Goal: Transaction & Acquisition: Purchase product/service

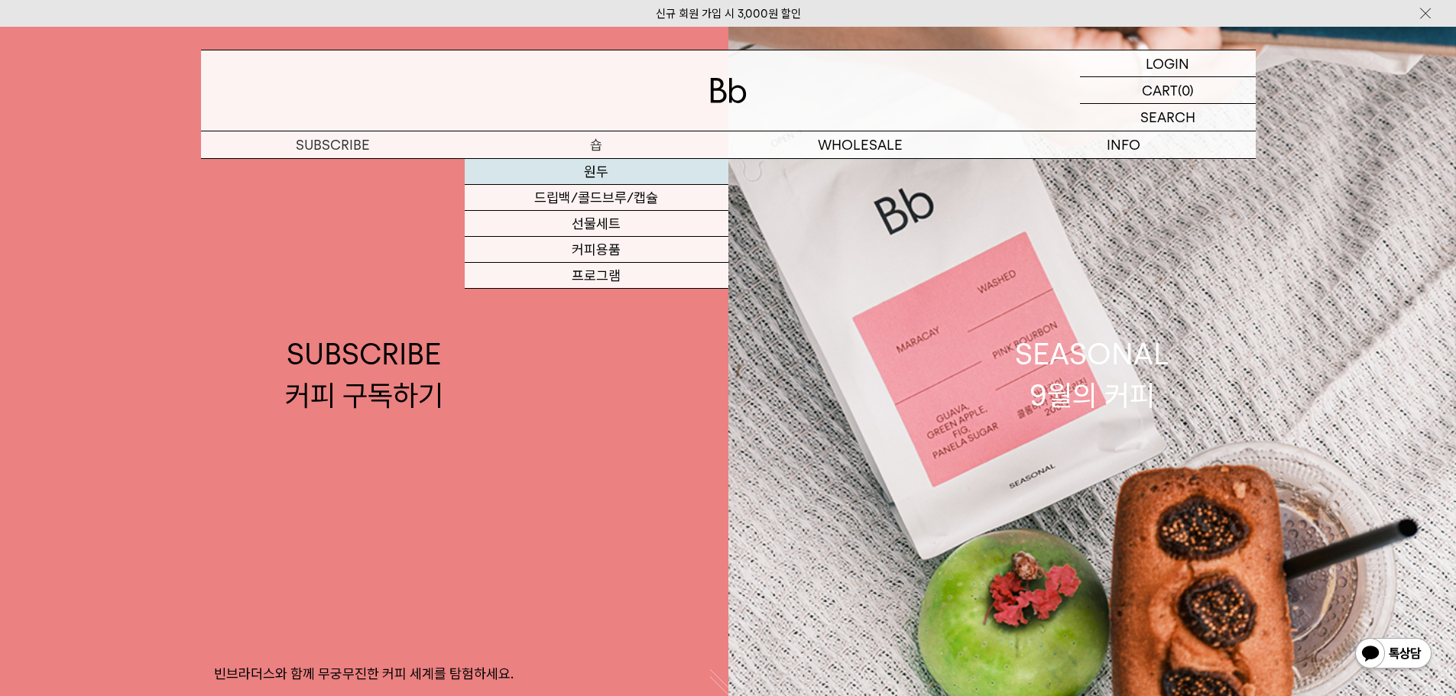
click at [597, 167] on link "원두" at bounding box center [597, 172] width 264 height 26
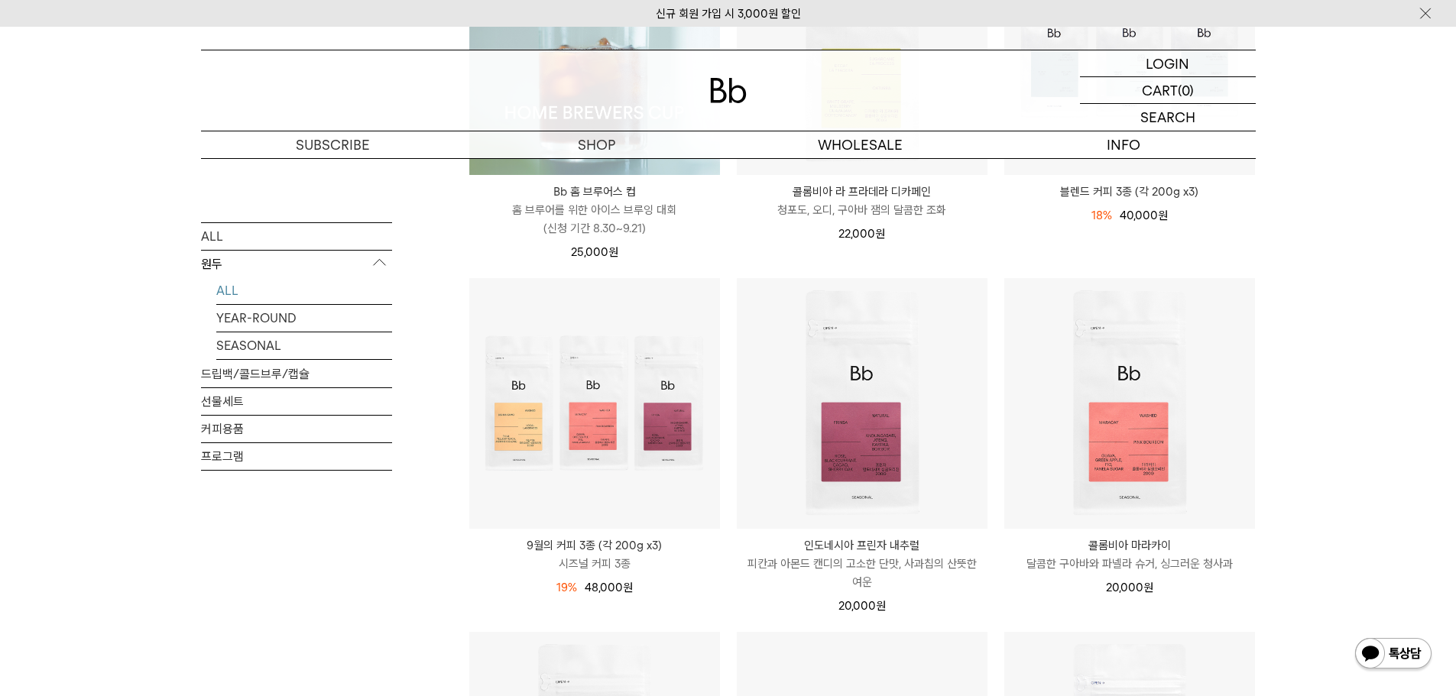
scroll to position [153, 0]
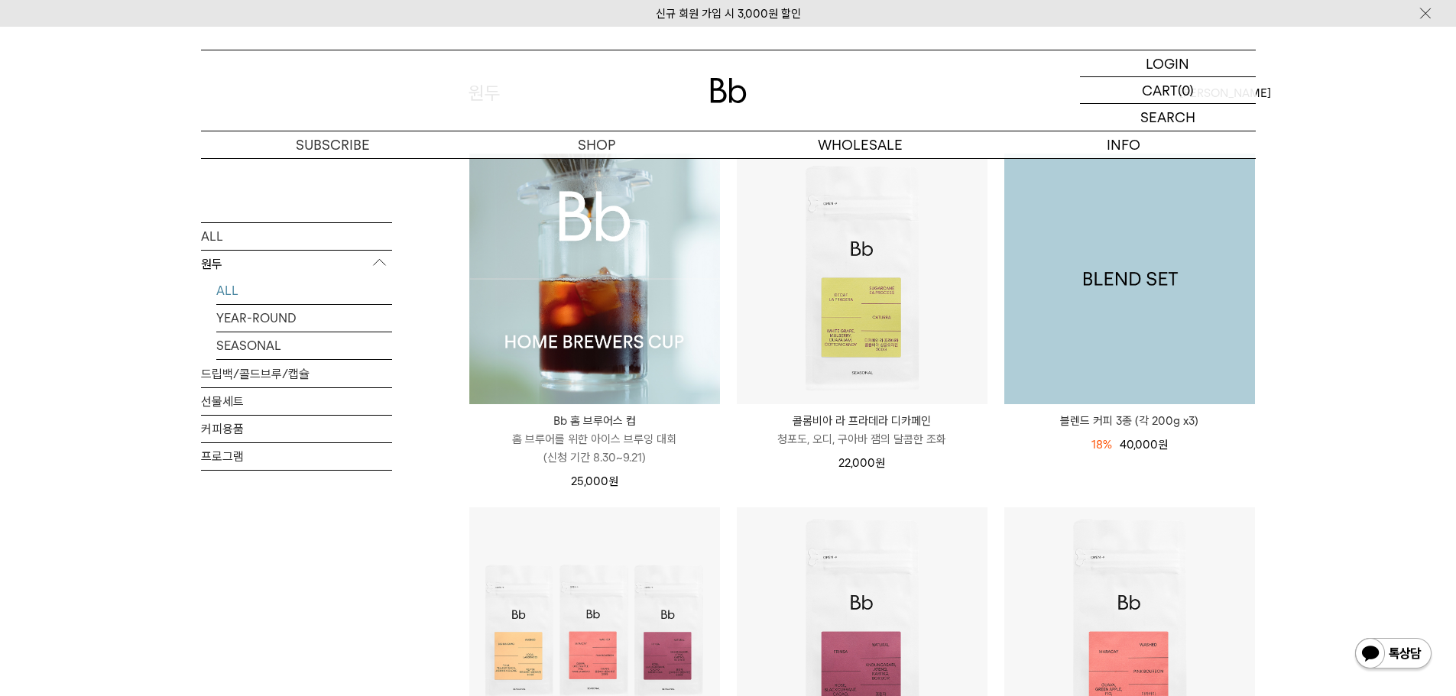
click at [1073, 346] on img at bounding box center [1130, 279] width 251 height 251
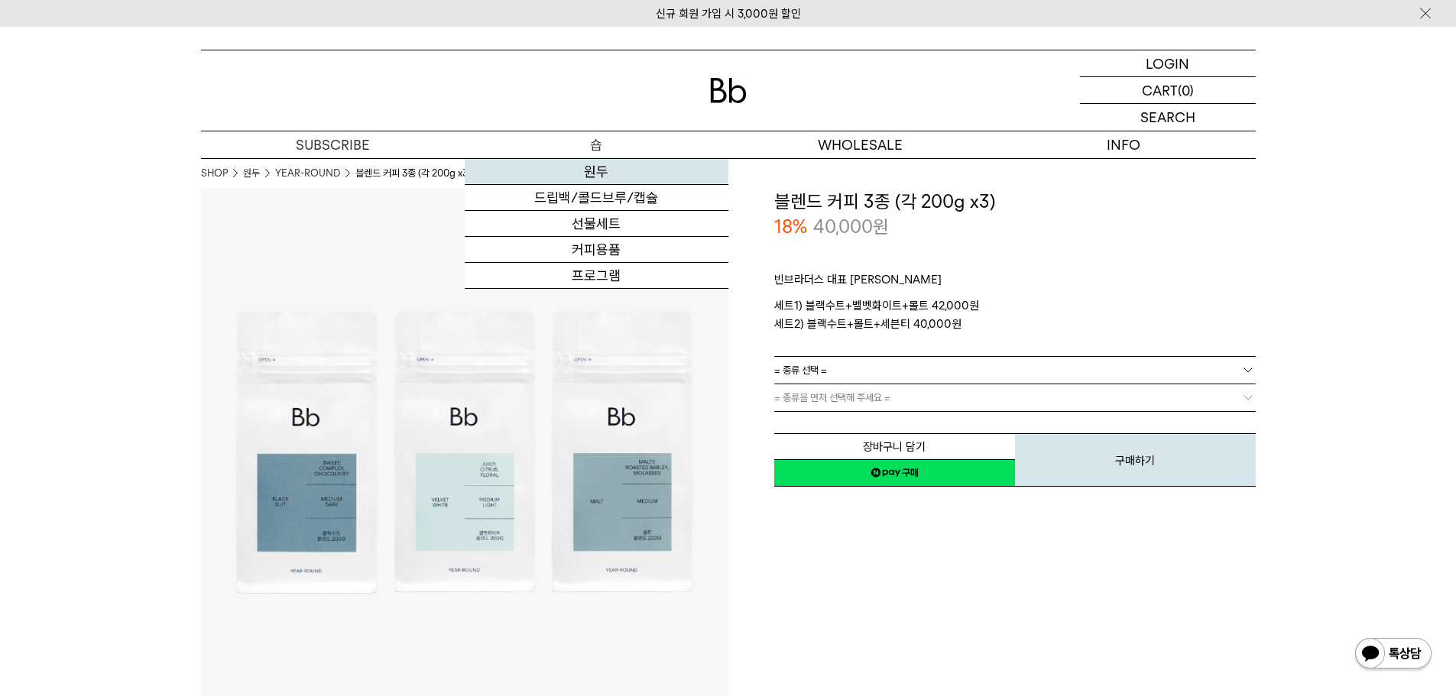
click at [595, 167] on link "원두" at bounding box center [597, 172] width 264 height 26
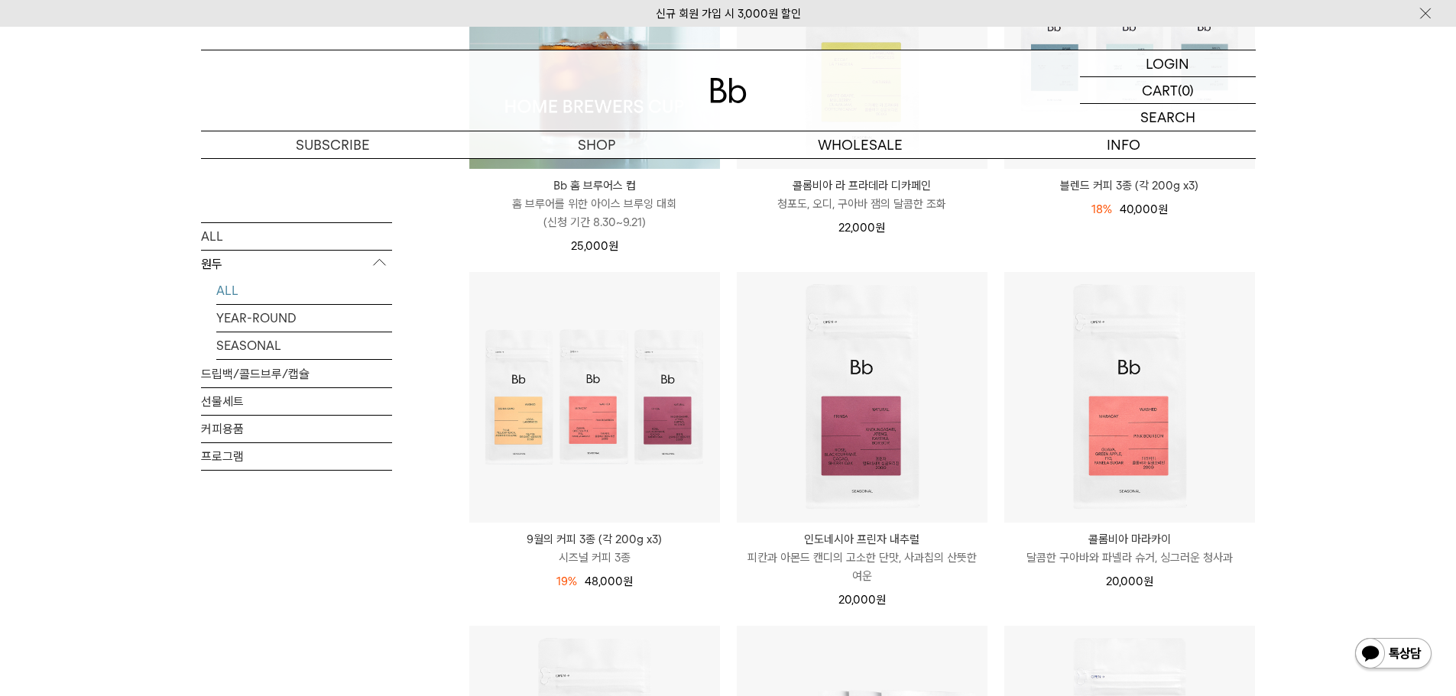
scroll to position [535, 0]
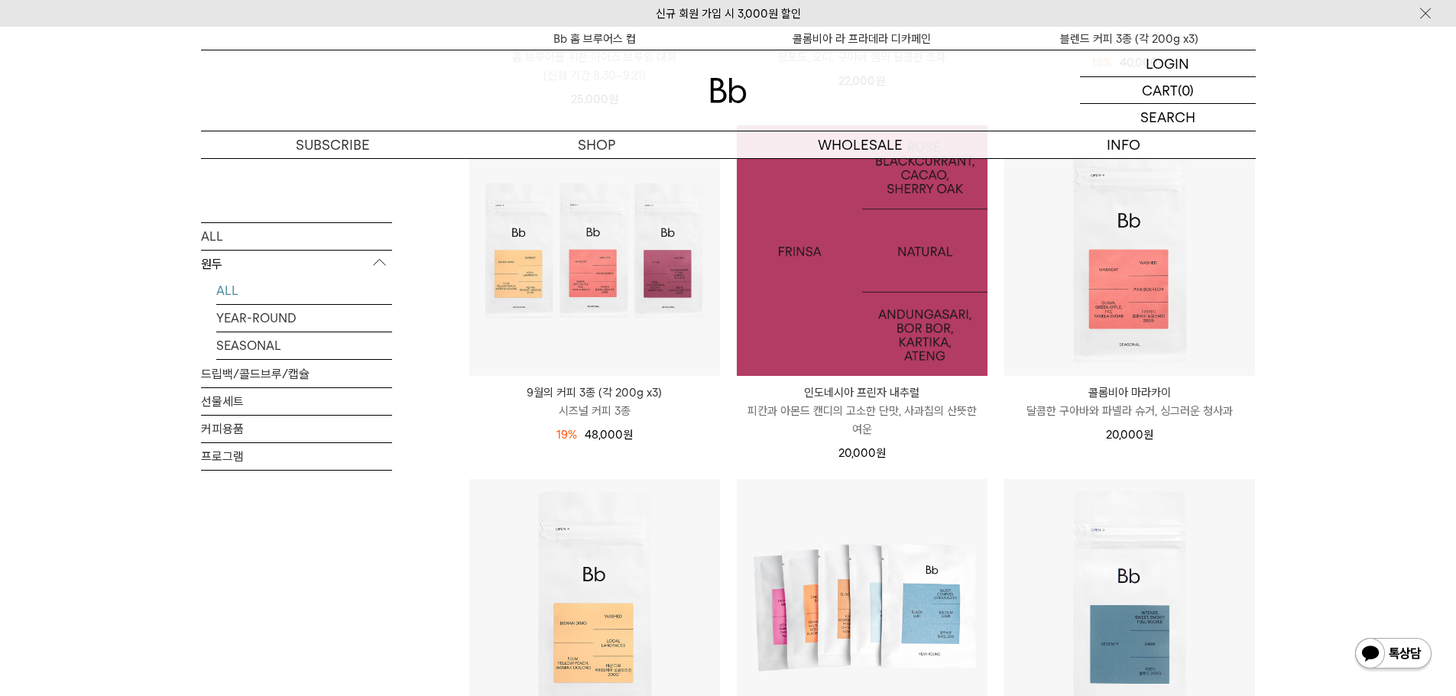
click at [823, 349] on img at bounding box center [862, 250] width 251 height 251
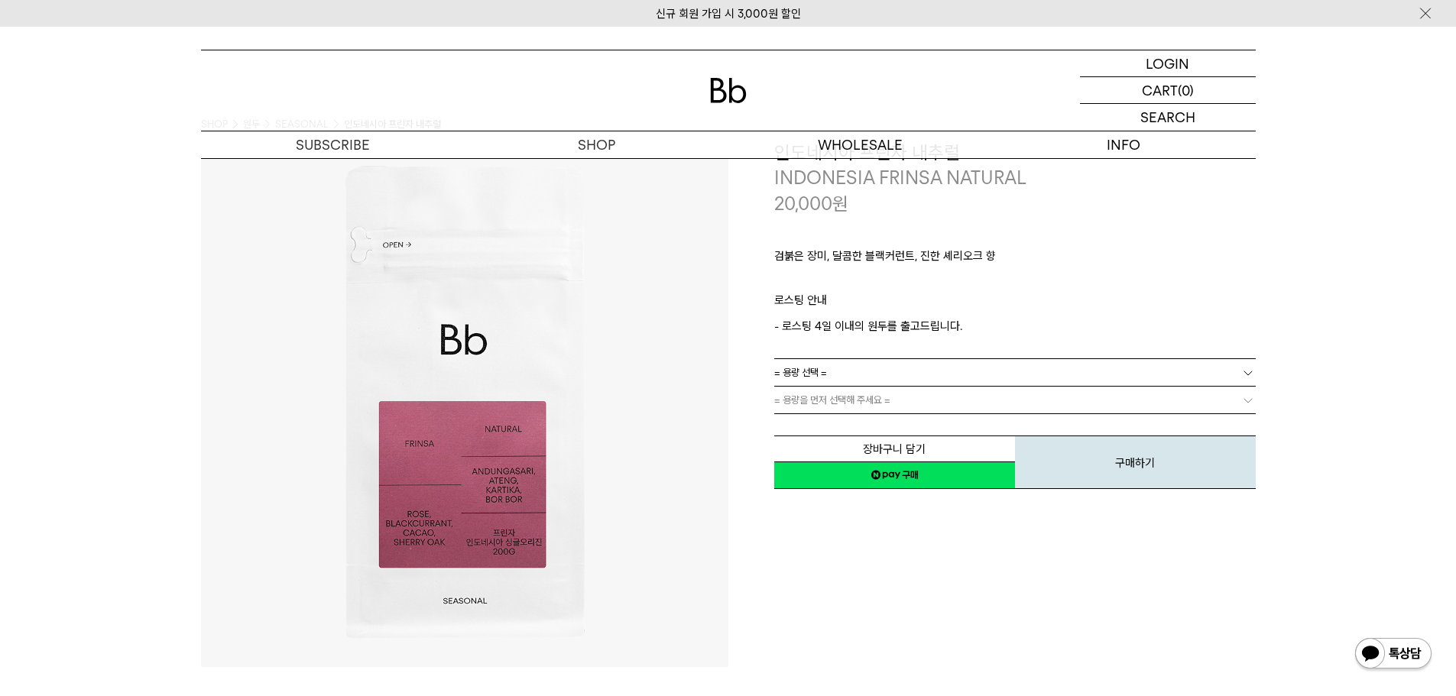
scroll to position [76, 0]
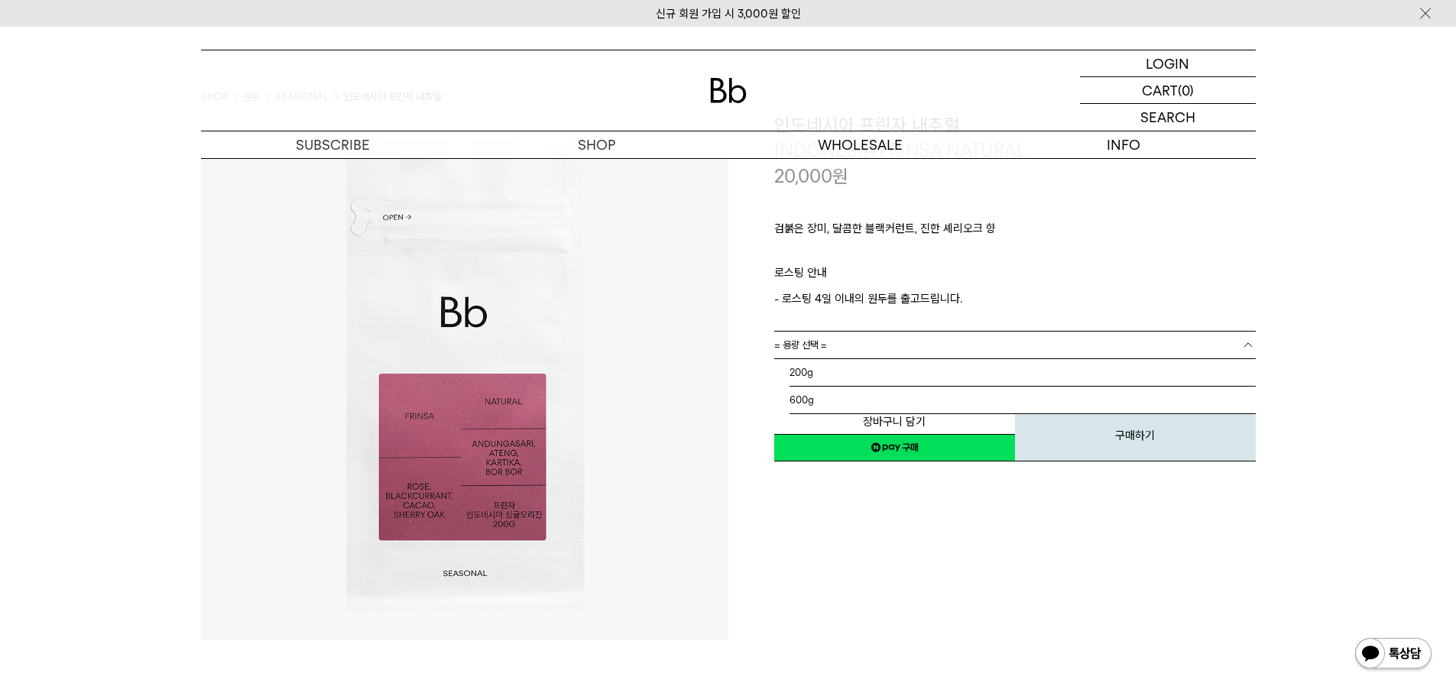
click at [824, 344] on span "= 용량 선택 =" at bounding box center [800, 345] width 53 height 27
click at [819, 391] on li "600g" at bounding box center [1023, 401] width 466 height 28
click at [815, 372] on span "= 용량을 먼저 선택해 주세요 =" at bounding box center [832, 372] width 116 height 27
click at [787, 384] on span "= 분쇄도 선택 =" at bounding box center [804, 372] width 61 height 27
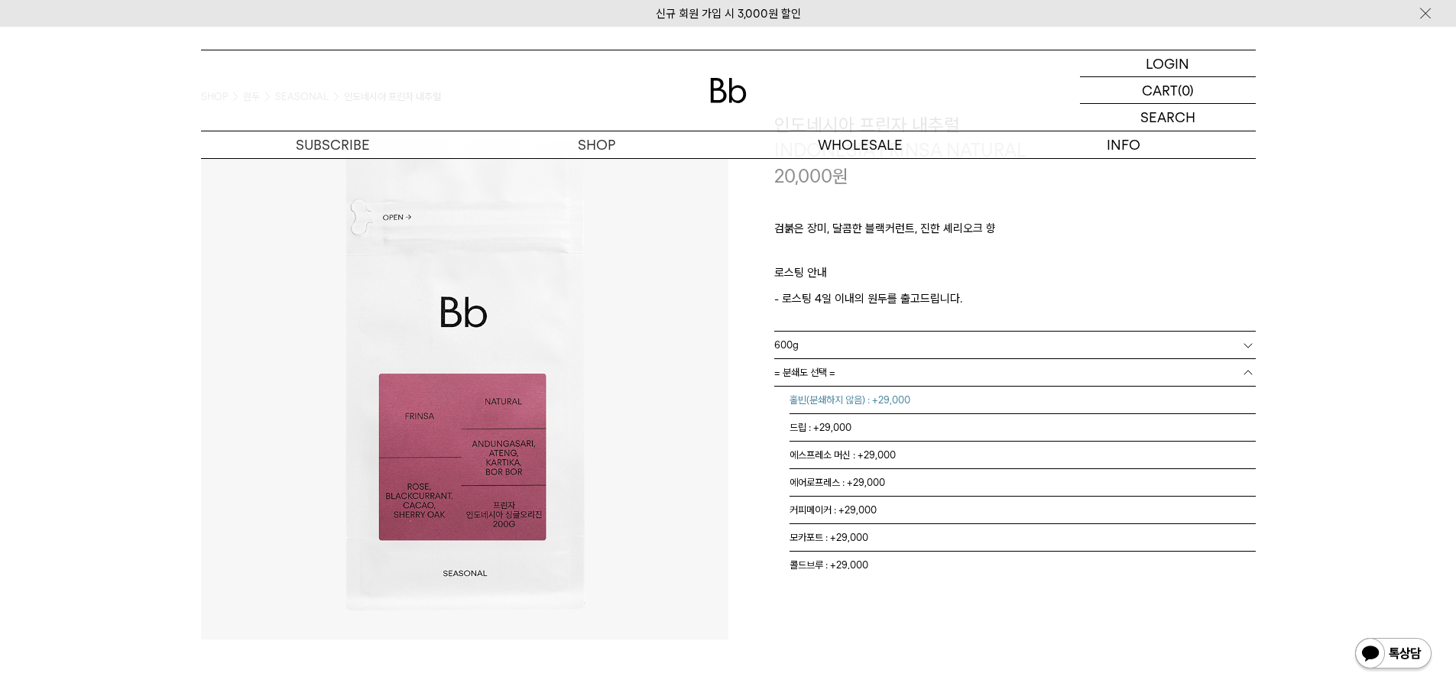
click at [791, 405] on li "홀빈(분쇄하지 않음) : +29,000" at bounding box center [1023, 401] width 466 height 28
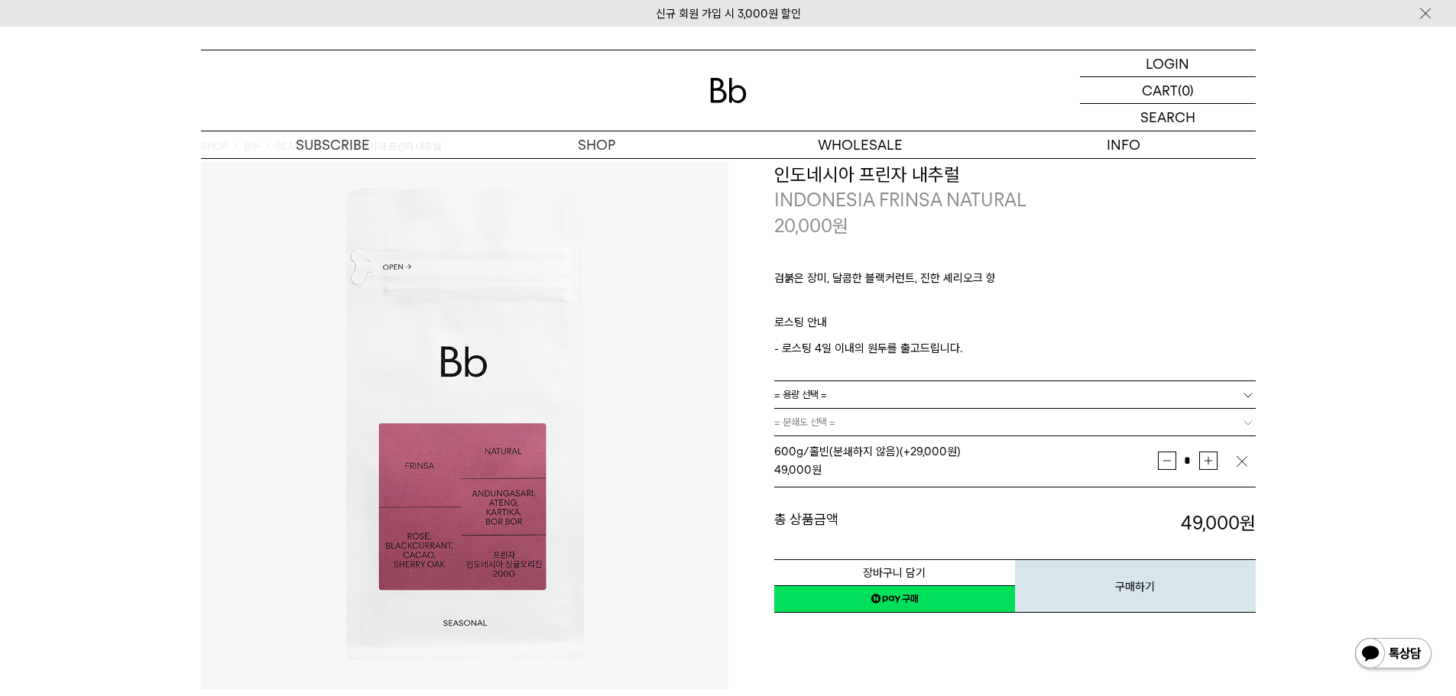
scroll to position [0, 0]
